Goal: Task Accomplishment & Management: Manage account settings

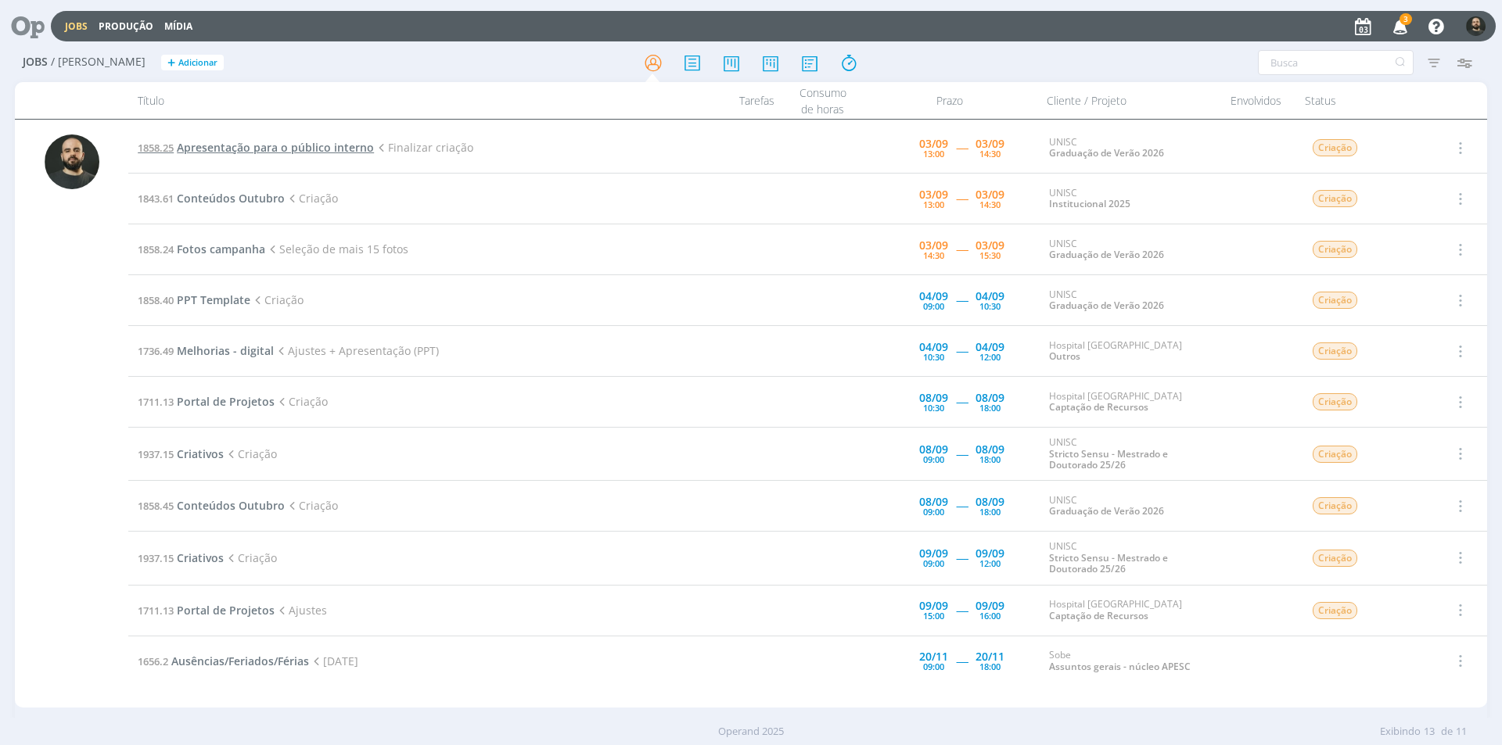
click at [298, 149] on span "Apresentação para o público interno" at bounding box center [275, 147] width 197 height 15
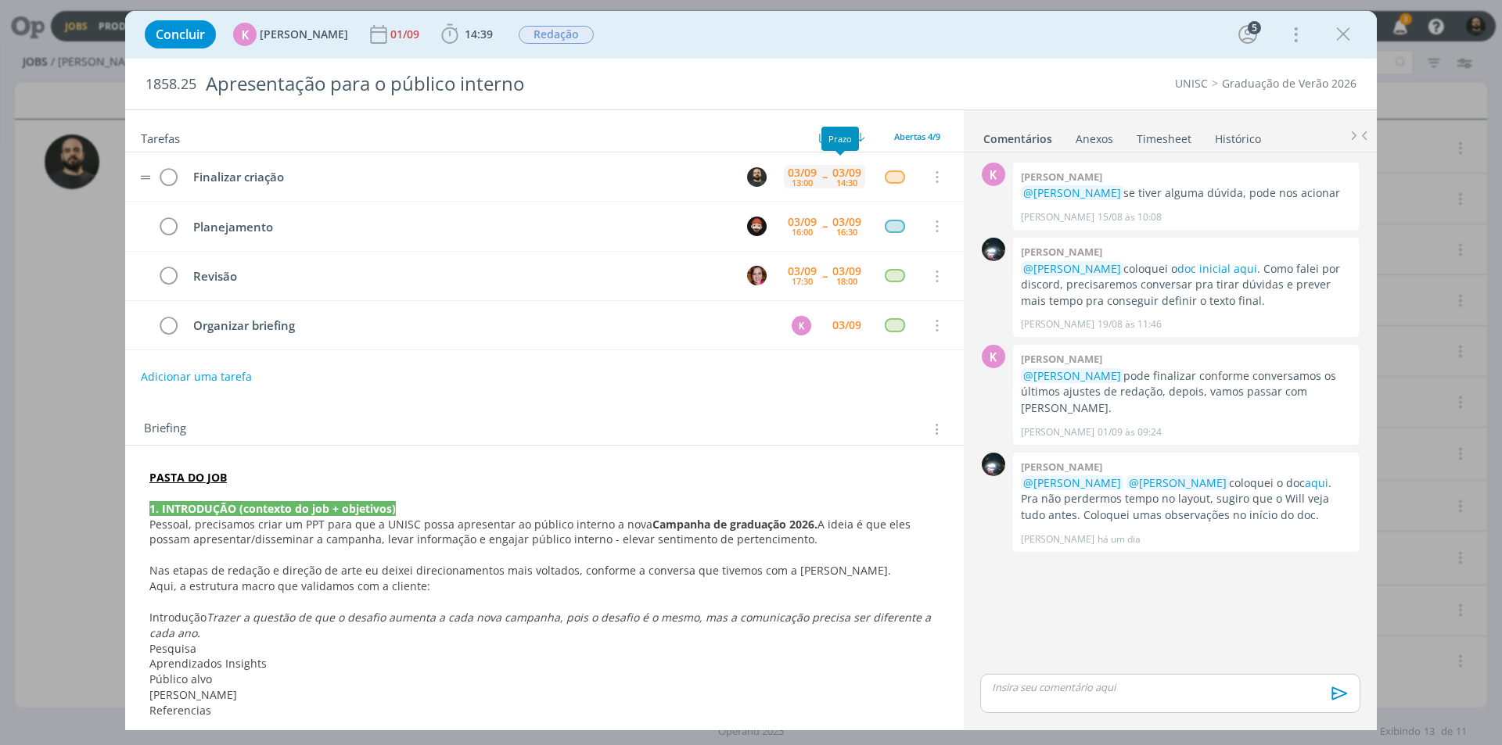
click at [839, 171] on div "03/09" at bounding box center [846, 172] width 29 height 11
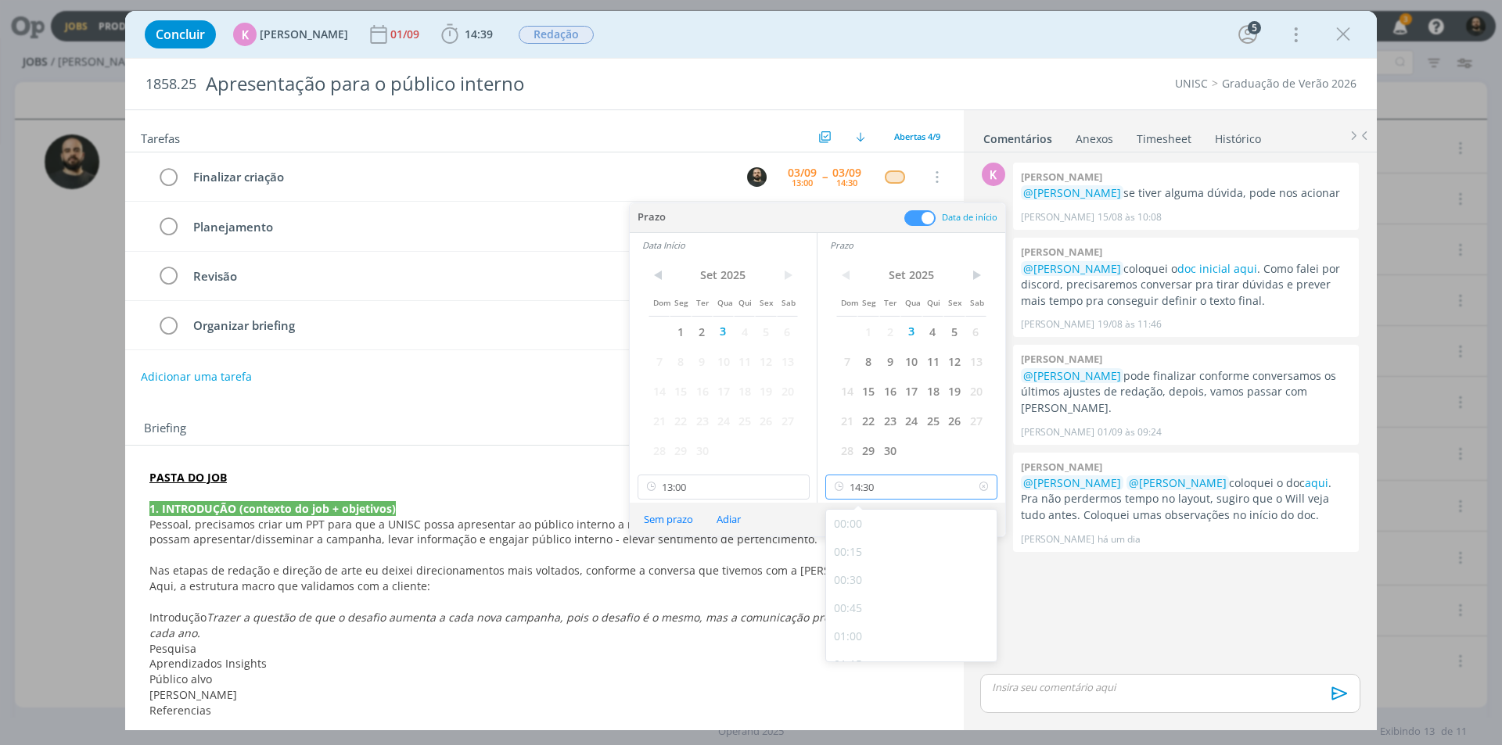
click at [909, 494] on input "14:30" at bounding box center [911, 487] width 172 height 25
click at [862, 638] on div "18:00" at bounding box center [913, 646] width 175 height 28
type input "18:00"
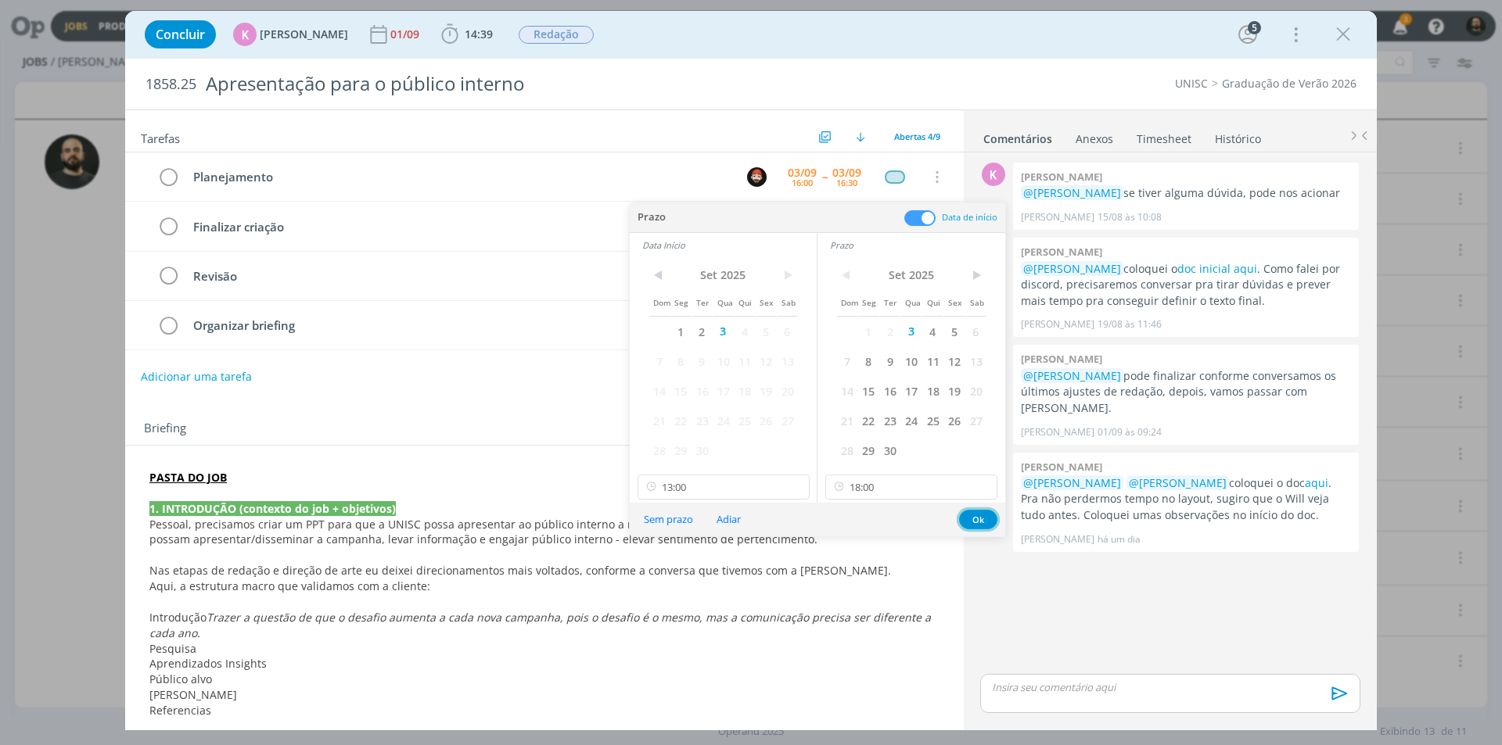
click at [974, 519] on button "Ok" at bounding box center [978, 520] width 38 height 20
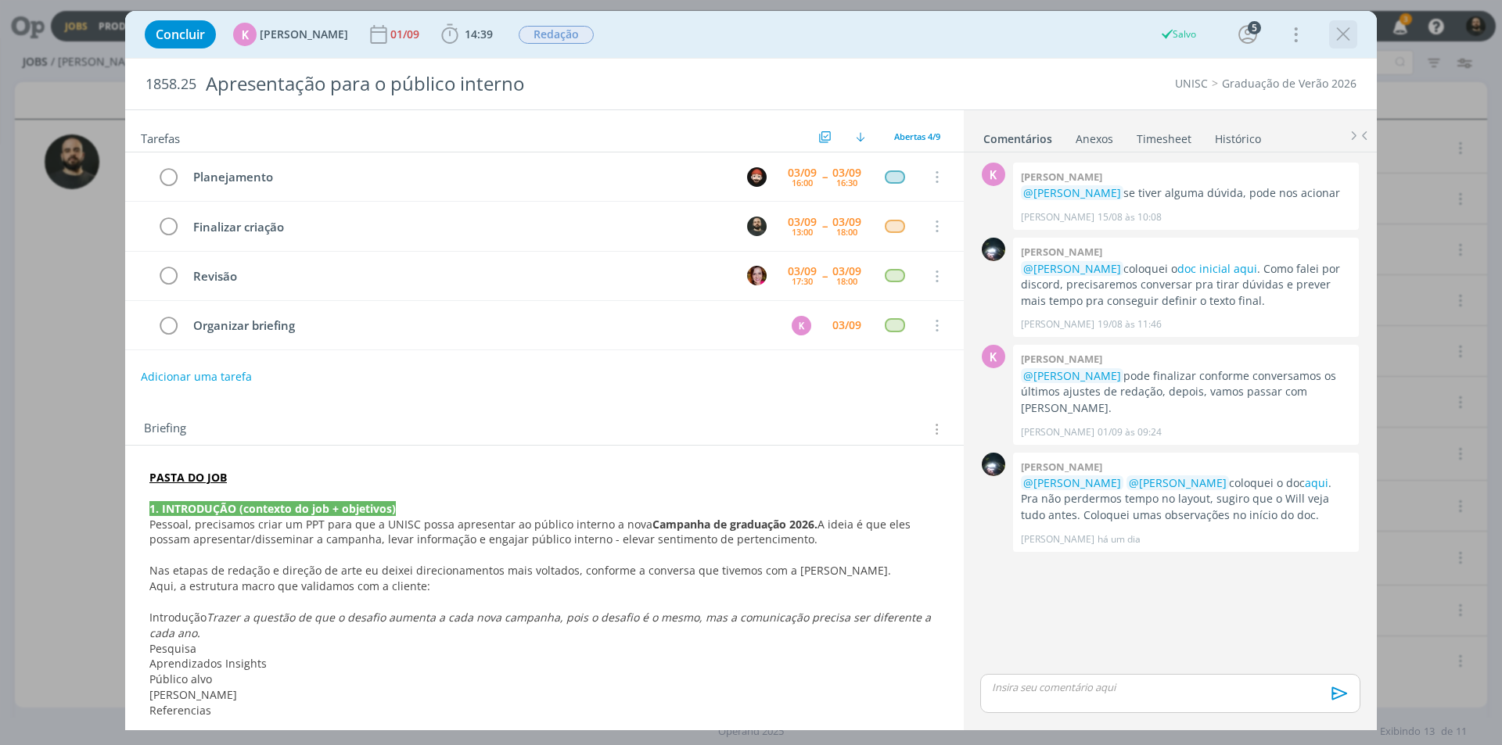
click at [1341, 30] on icon "dialog" at bounding box center [1342, 34] width 23 height 23
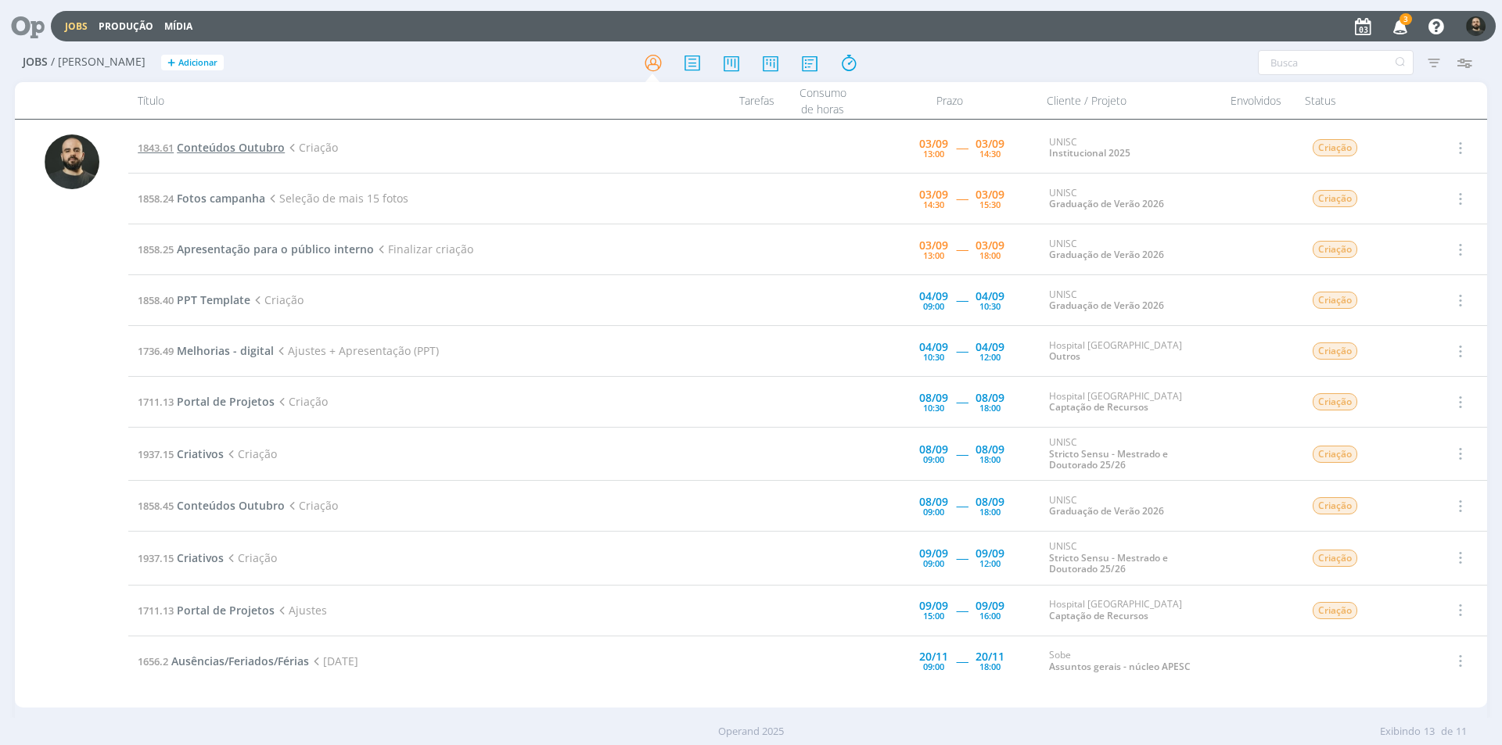
click at [248, 153] on span "Conteúdos Outubro" at bounding box center [231, 147] width 108 height 15
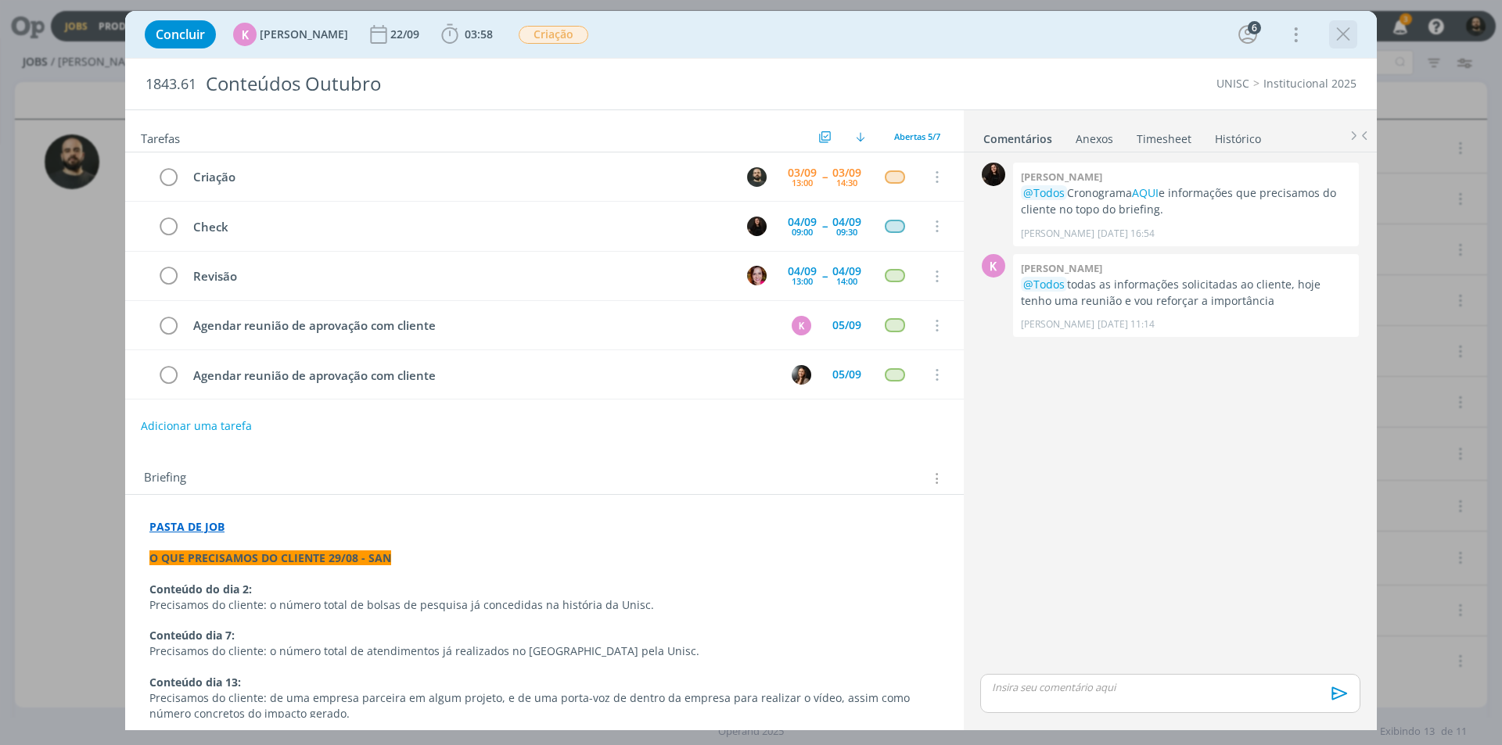
click at [1349, 31] on icon "dialog" at bounding box center [1342, 34] width 23 height 23
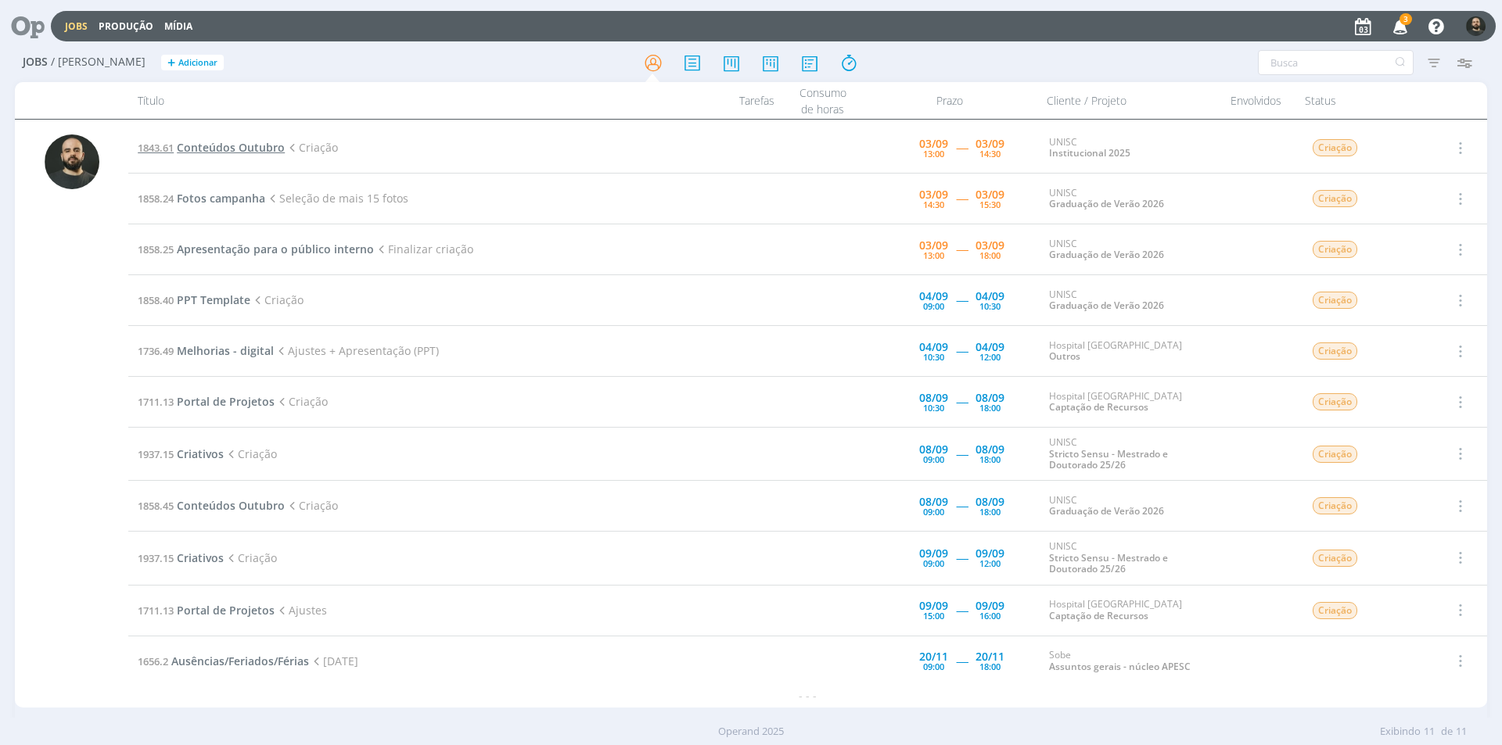
click at [221, 144] on span "Conteúdos Outubro" at bounding box center [231, 147] width 108 height 15
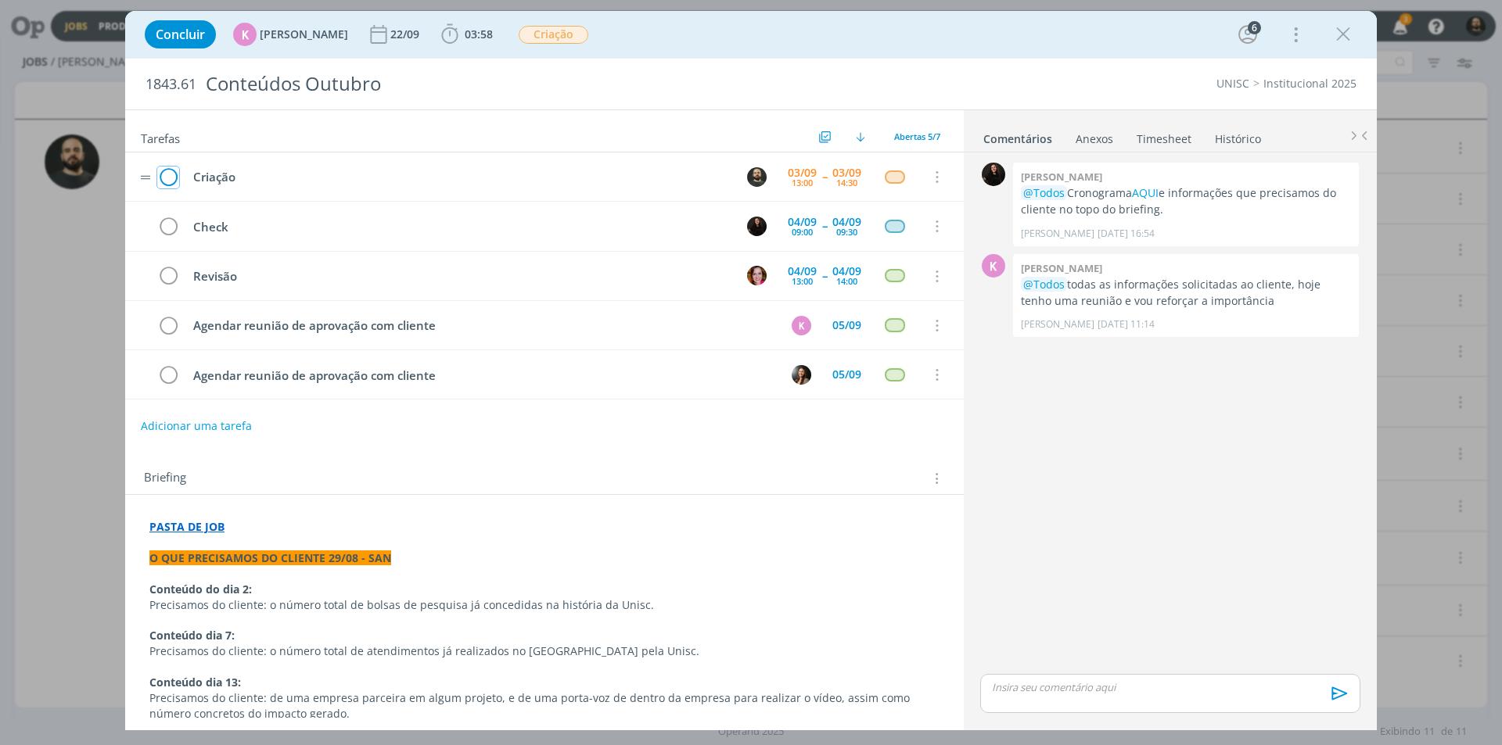
click at [163, 170] on icon "dialog" at bounding box center [168, 177] width 22 height 23
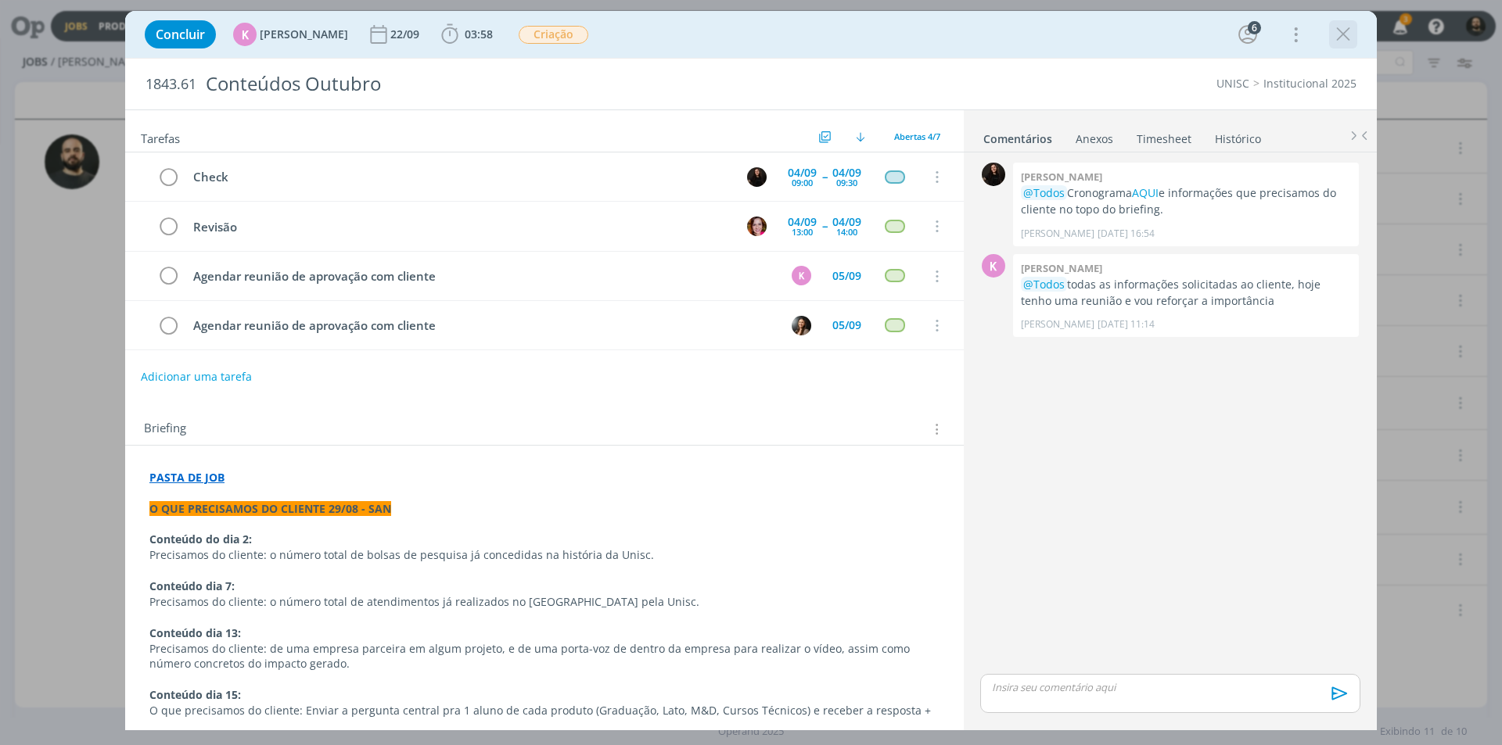
click at [1343, 34] on icon "dialog" at bounding box center [1342, 34] width 23 height 23
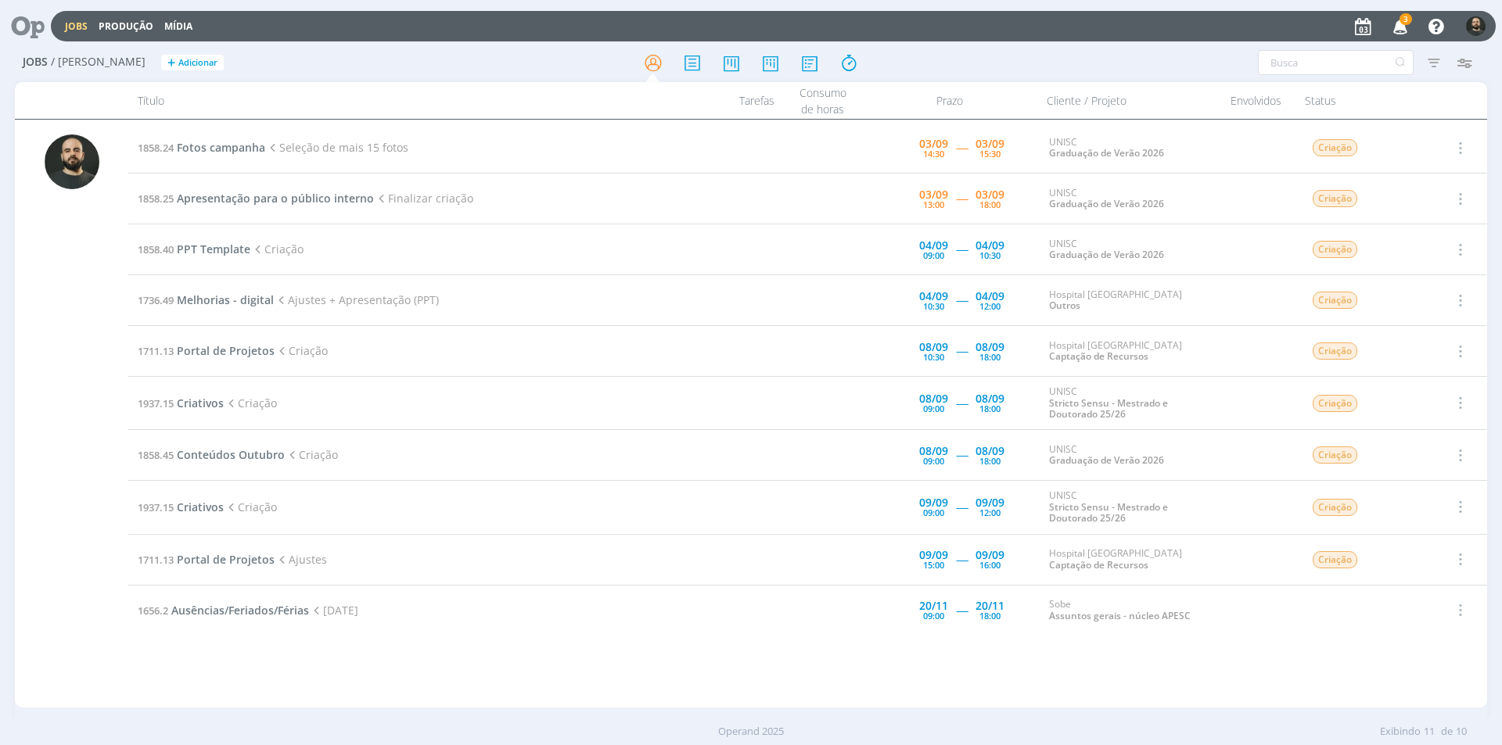
click at [1395, 24] on icon "button" at bounding box center [1400, 26] width 27 height 27
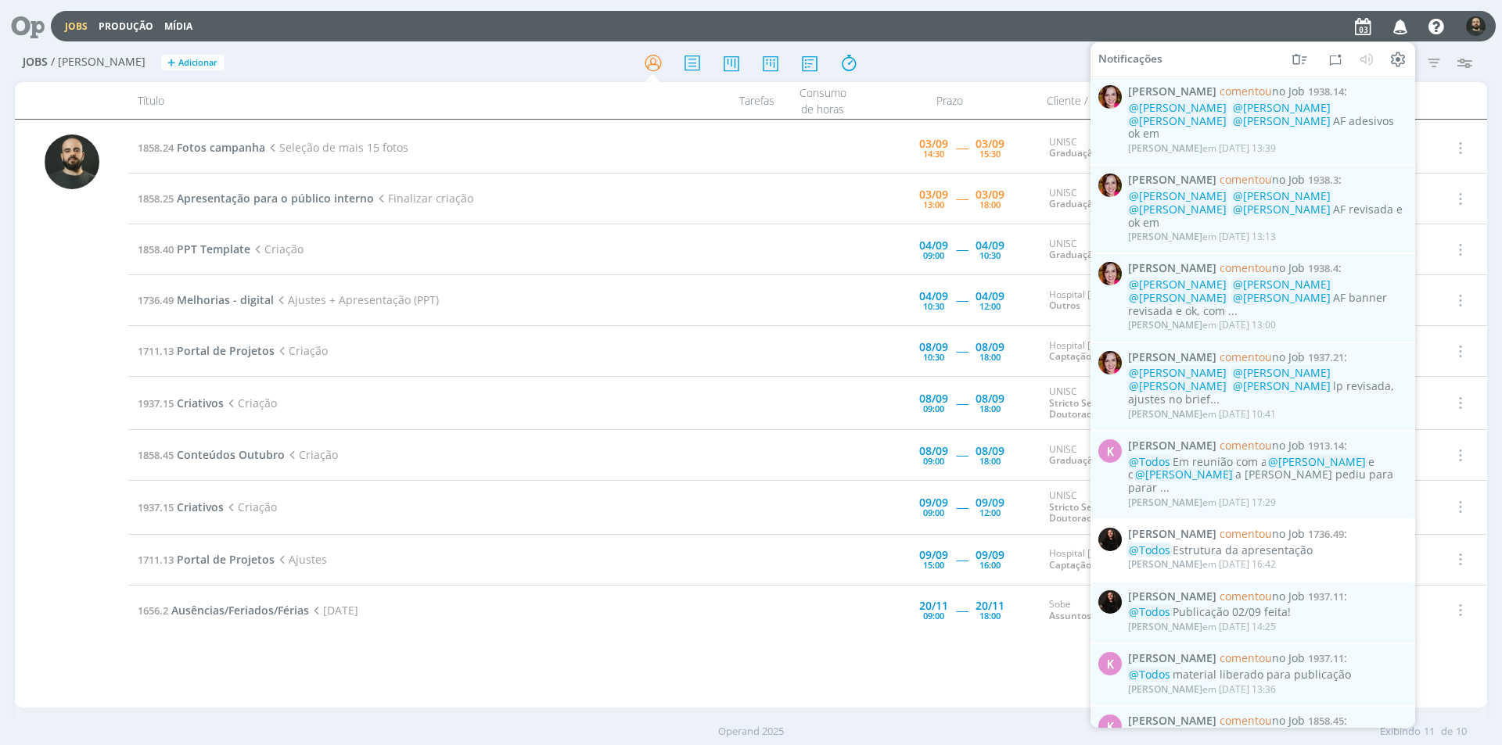
click at [1008, 61] on div "Filtros Filtrar Limpar Tipo Jobs e Tarefas Data Personalizado a Situação dos jo…" at bounding box center [1241, 62] width 475 height 25
